Goal: Task Accomplishment & Management: Manage account settings

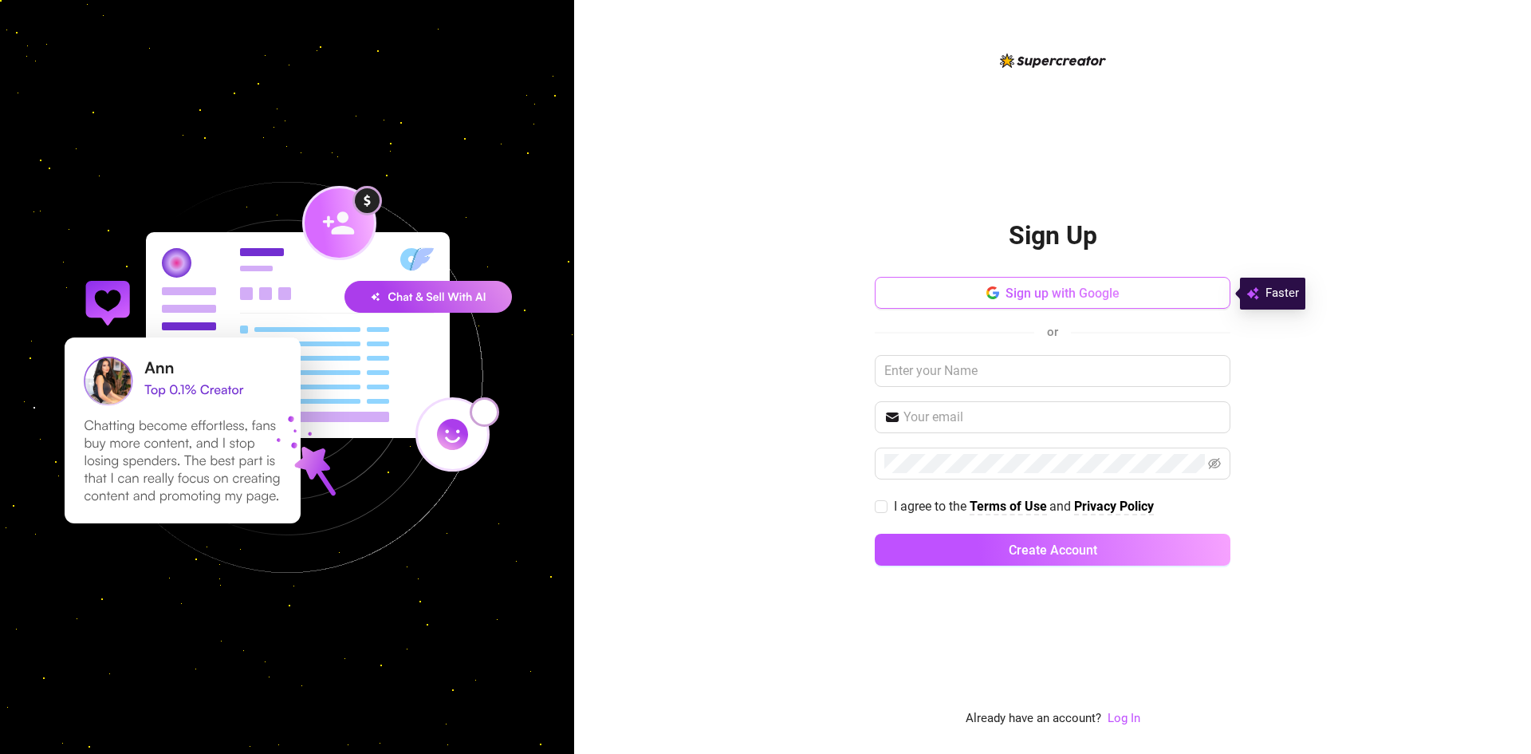
click at [1041, 291] on span "Sign up with Google" at bounding box center [1063, 292] width 114 height 15
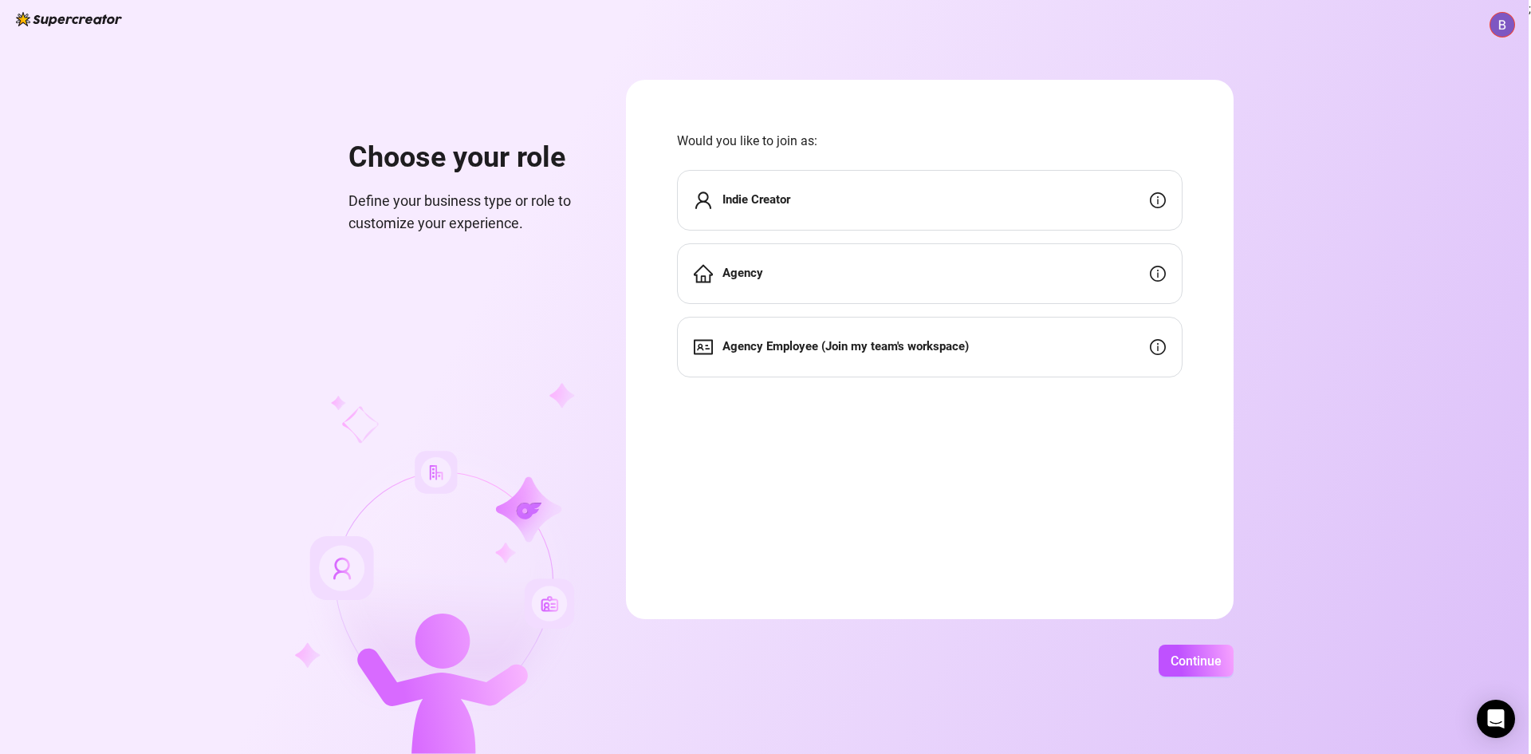
click at [849, 222] on div "Indie Creator" at bounding box center [930, 200] width 506 height 61
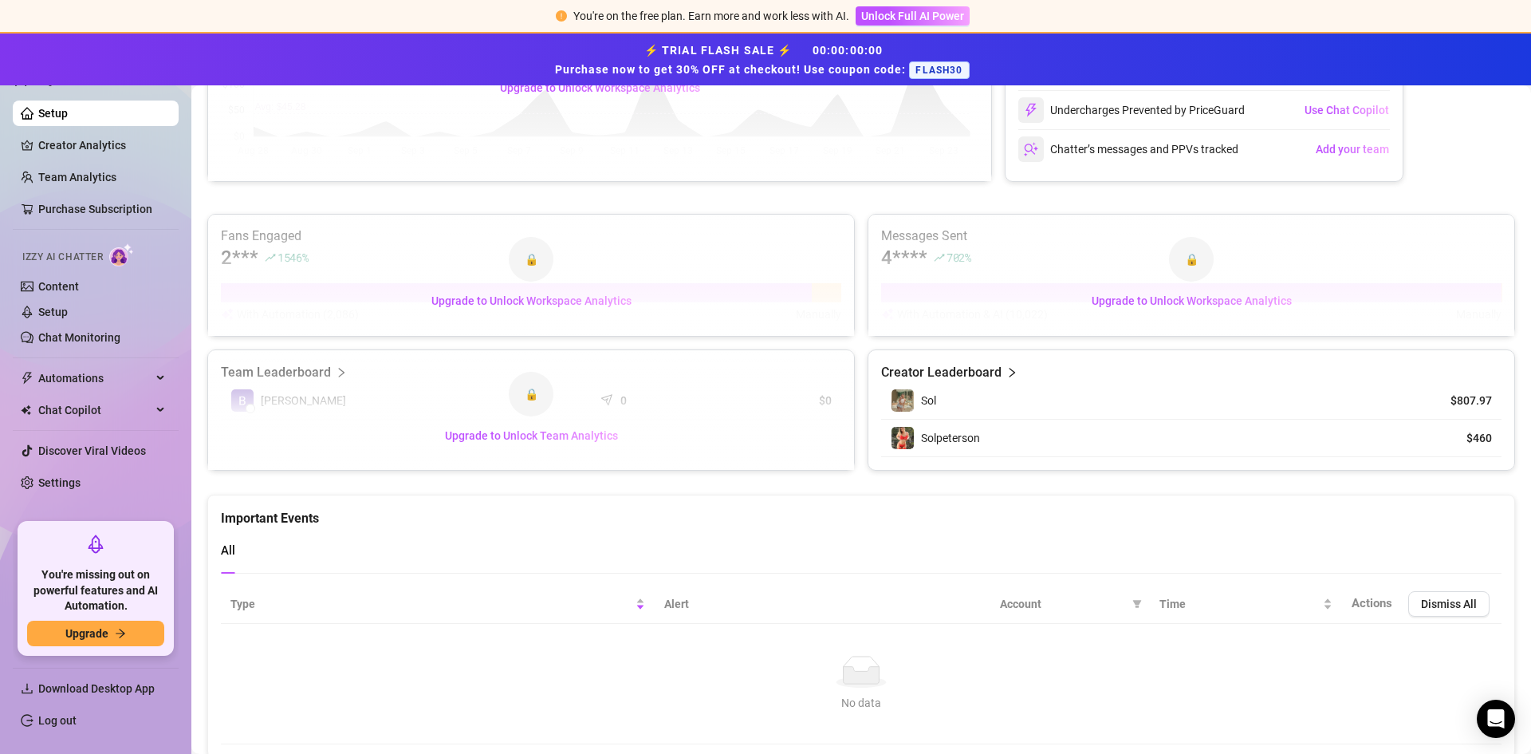
scroll to position [482, 0]
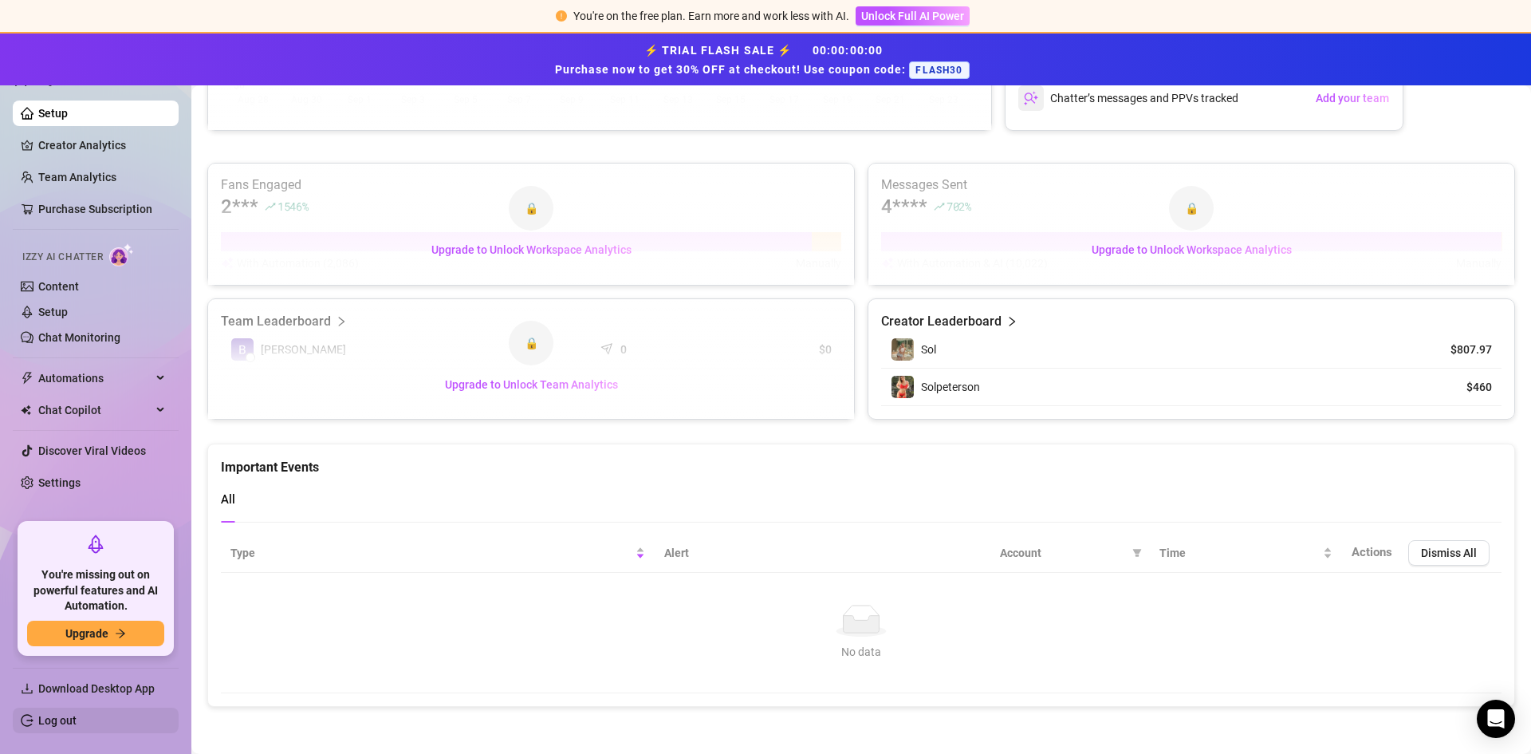
click at [76, 718] on link "Log out" at bounding box center [57, 720] width 38 height 13
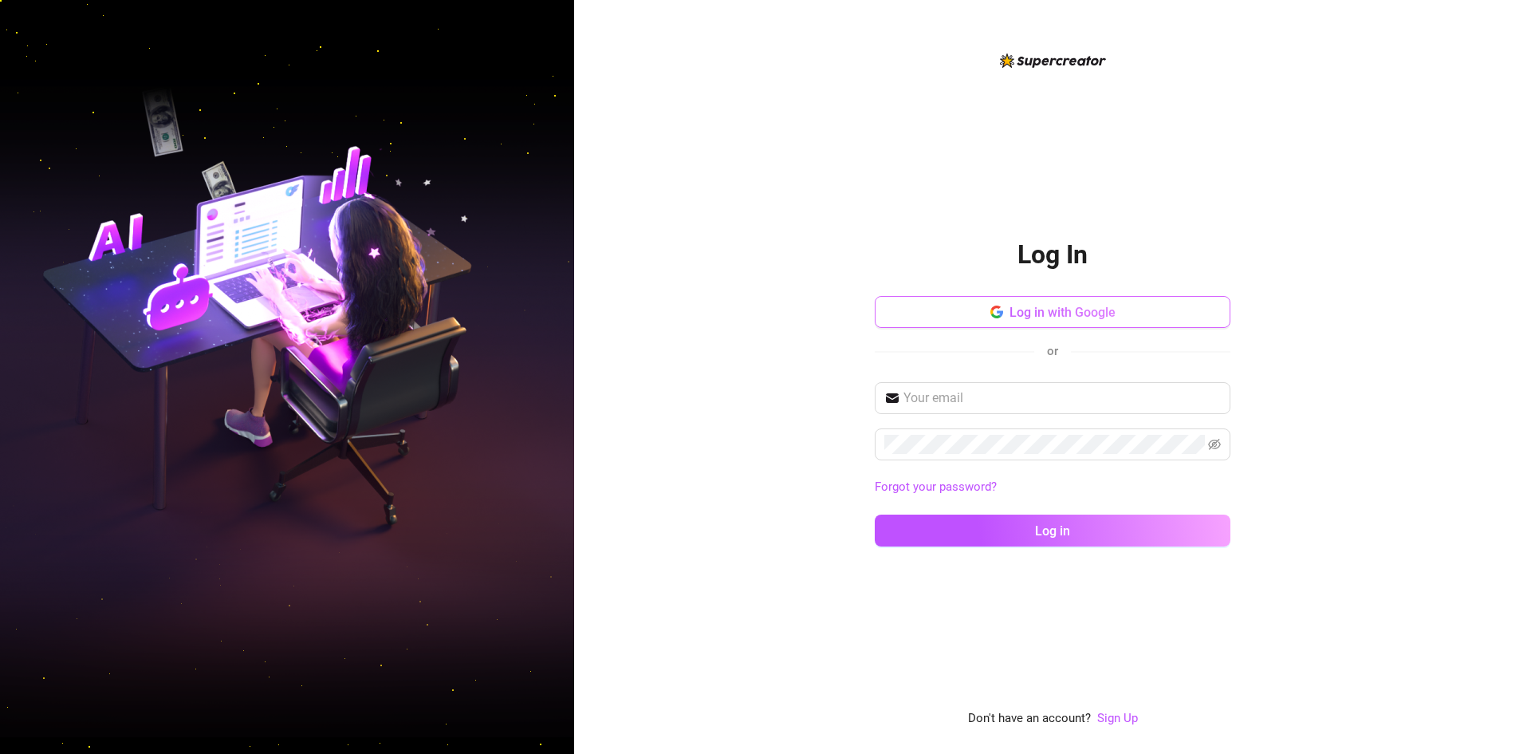
click at [1002, 312] on icon "button" at bounding box center [1000, 313] width 6 height 6
